Goal: Task Accomplishment & Management: Complete application form

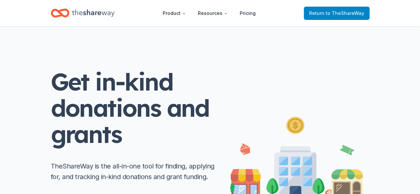
click at [344, 12] on span "to TheShareWay" at bounding box center [344, 13] width 38 height 6
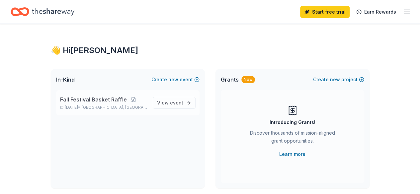
click at [109, 100] on span "Fall Festival Basket Raffle" at bounding box center [93, 100] width 67 height 8
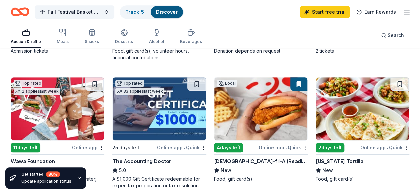
scroll to position [189, 0]
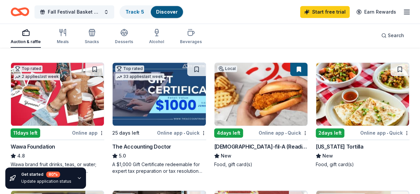
scroll to position [186, 0]
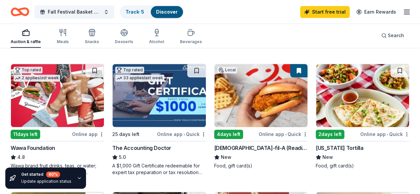
click at [144, 13] on link "Track · 6" at bounding box center [134, 12] width 19 height 6
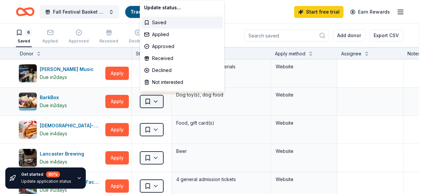
click at [153, 102] on html "Fall Festival Basket Raffle Track · 6 Discover Start free trial Earn Rewards 6 …" at bounding box center [212, 97] width 424 height 194
click at [161, 34] on div "Applied" at bounding box center [183, 35] width 82 height 12
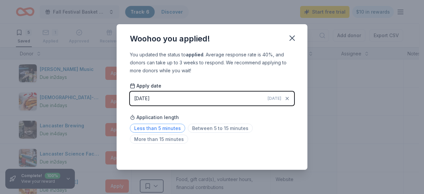
click at [166, 129] on span "Less than 5 minutes" at bounding box center [157, 128] width 55 height 9
click at [290, 39] on icon "button" at bounding box center [292, 37] width 9 height 9
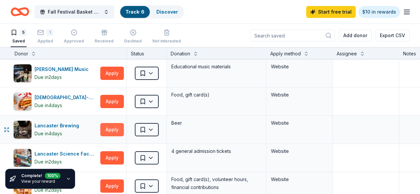
click at [123, 127] on button "Apply" at bounding box center [112, 129] width 24 height 13
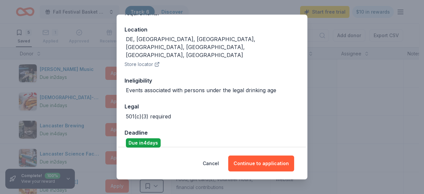
scroll to position [87, 0]
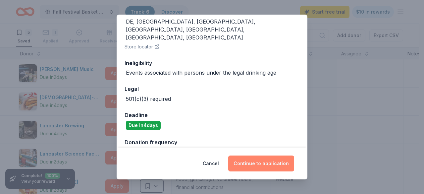
click at [261, 164] on button "Continue to application" at bounding box center [261, 164] width 66 height 16
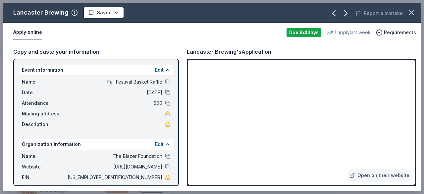
click at [416, 44] on div "Copy and paste your information: Event information Edit Name Fall Festival Bask…" at bounding box center [212, 116] width 419 height 149
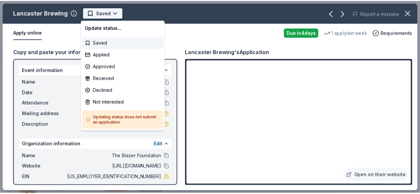
scroll to position [0, 0]
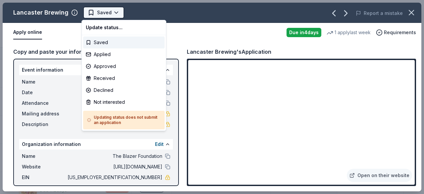
click at [115, 15] on html "Fall Festival Basket Raffle Track · 6 Discover Start free trial $10 in rewards …" at bounding box center [212, 97] width 424 height 194
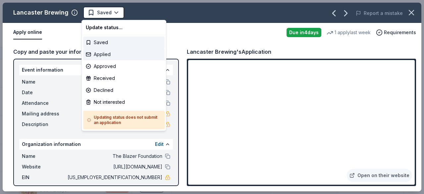
click at [108, 54] on div "Applied" at bounding box center [124, 54] width 82 height 12
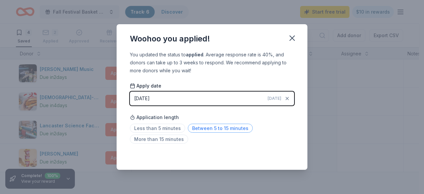
click at [206, 127] on span "Between 5 to 15 minutes" at bounding box center [220, 128] width 65 height 9
click at [293, 40] on icon "button" at bounding box center [292, 37] width 9 height 9
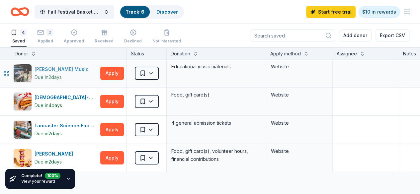
click at [60, 69] on div "Alfred Music" at bounding box center [62, 69] width 57 height 8
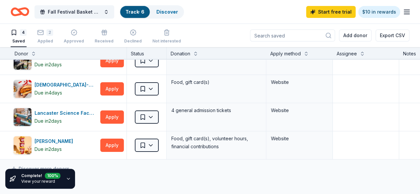
scroll to position [1, 0]
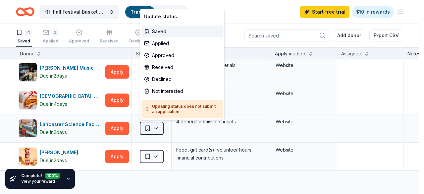
click at [156, 130] on html "Fall Festival Basket Raffle Track · 6 Discover Start free trial $10 in rewards …" at bounding box center [212, 97] width 424 height 194
click at [5, 5] on html "Fall Festival Basket Raffle Track · 6 Discover Start free trial $10 in rewards …" at bounding box center [212, 97] width 424 height 194
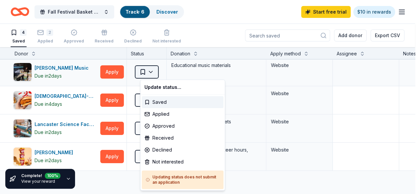
click at [155, 70] on html "Fall Festival Basket Raffle Track · 6 Discover Start free trial $10 in rewards …" at bounding box center [210, 97] width 420 height 194
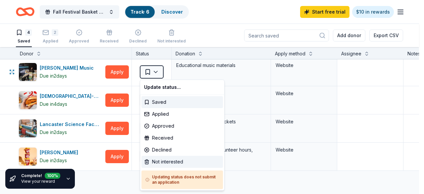
click at [162, 162] on div "Not interested" at bounding box center [183, 162] width 82 height 12
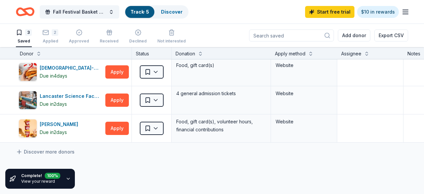
scroll to position [0, 0]
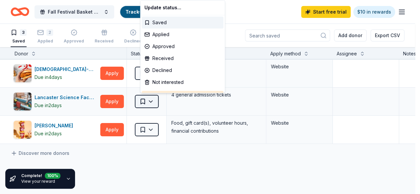
click at [163, 104] on html "Fall Festival Basket Raffle Track · 5 Discover Start free trial $10 in rewards …" at bounding box center [210, 97] width 420 height 194
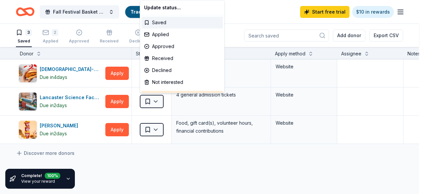
click at [110, 100] on html "Fall Festival Basket Raffle Track · 5 Discover Start free trial $10 in rewards …" at bounding box center [212, 97] width 424 height 194
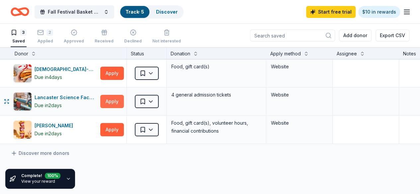
click at [118, 100] on button "Apply" at bounding box center [112, 101] width 24 height 13
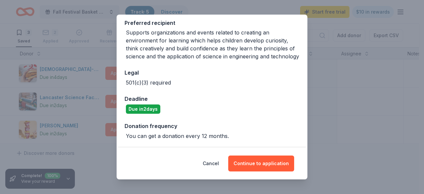
scroll to position [109, 0]
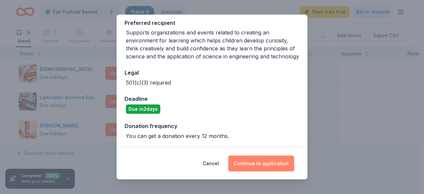
click at [255, 164] on button "Continue to application" at bounding box center [261, 164] width 66 height 16
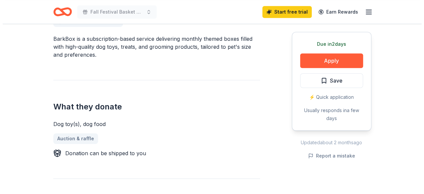
scroll to position [201, 0]
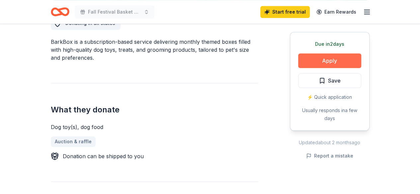
click at [328, 58] on button "Apply" at bounding box center [329, 60] width 63 height 15
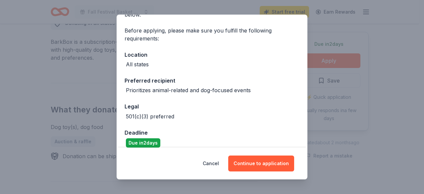
scroll to position [52, 0]
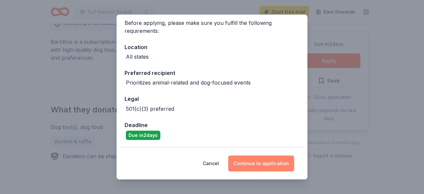
click at [271, 165] on button "Continue to application" at bounding box center [261, 164] width 66 height 16
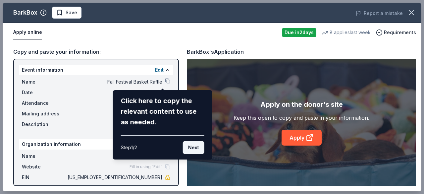
click at [192, 148] on button "Next" at bounding box center [194, 147] width 22 height 13
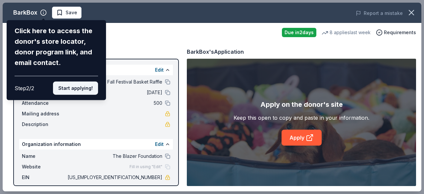
click at [82, 90] on button "Start applying!" at bounding box center [75, 88] width 45 height 13
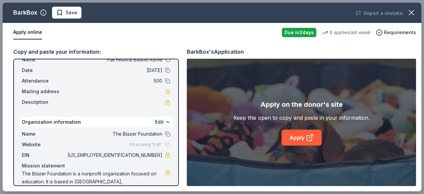
scroll to position [38, 0]
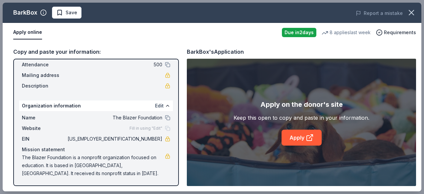
click at [157, 105] on button "Edit" at bounding box center [159, 106] width 9 height 8
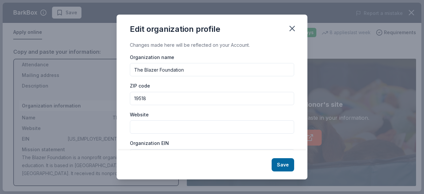
click at [147, 129] on input "Website" at bounding box center [212, 126] width 164 height 13
paste input "[URL][DOMAIN_NAME]"
type input "[URL][DOMAIN_NAME]"
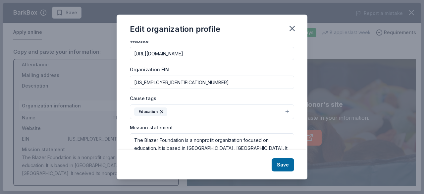
scroll to position [78, 0]
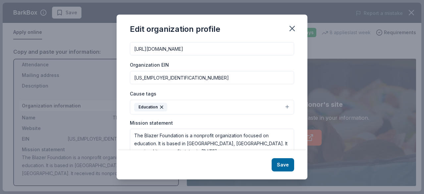
click at [282, 106] on button "Education" at bounding box center [212, 107] width 164 height 15
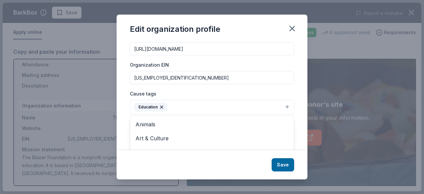
click at [300, 91] on div "Changes made here will be reflected on your Account. Organization name The Blaz…" at bounding box center [212, 95] width 191 height 109
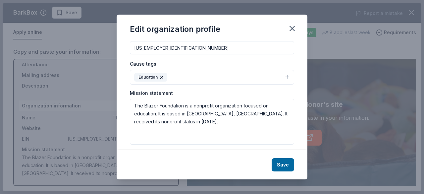
scroll to position [111, 0]
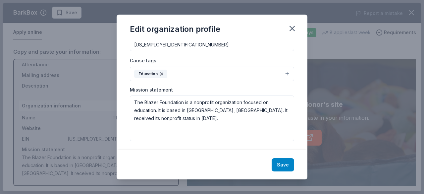
click at [281, 164] on button "Save" at bounding box center [283, 164] width 23 height 13
click at [294, 28] on icon "button" at bounding box center [292, 28] width 9 height 9
click at [285, 163] on div "Save" at bounding box center [212, 164] width 191 height 29
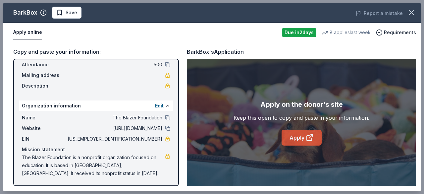
click at [300, 137] on link "Apply" at bounding box center [302, 138] width 40 height 16
drag, startPoint x: 130, startPoint y: 138, endPoint x: 155, endPoint y: 137, distance: 24.9
click at [155, 137] on span "[US_EMPLOYER_IDENTIFICATION_NUMBER]" at bounding box center [114, 139] width 96 height 8
drag, startPoint x: 159, startPoint y: 140, endPoint x: 121, endPoint y: 144, distance: 37.4
click at [121, 144] on div "Name The Blazer Foundation Website [URL][DOMAIN_NAME] EIN [US_EMPLOYER_IDENTIFI…" at bounding box center [96, 145] width 154 height 69
